Goal: Information Seeking & Learning: Learn about a topic

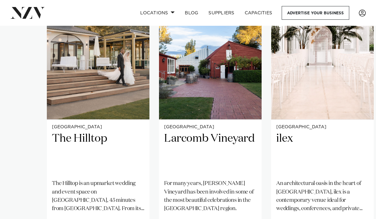
scroll to position [465, 0]
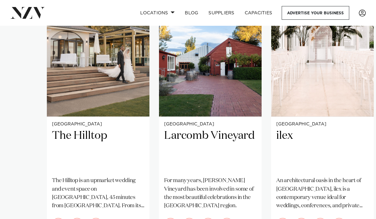
click at [94, 129] on h2 "The Hilltop" at bounding box center [98, 150] width 93 height 43
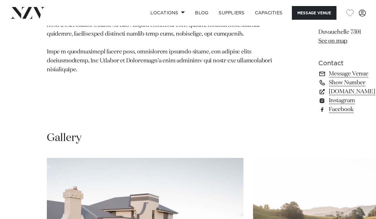
scroll to position [461, 0]
click at [319, 96] on link "www.thehilltop.co.nz" at bounding box center [347, 91] width 57 height 9
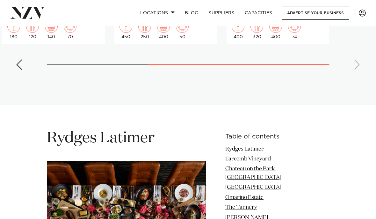
scroll to position [643, 0]
